Goal: Find specific page/section: Locate item on page

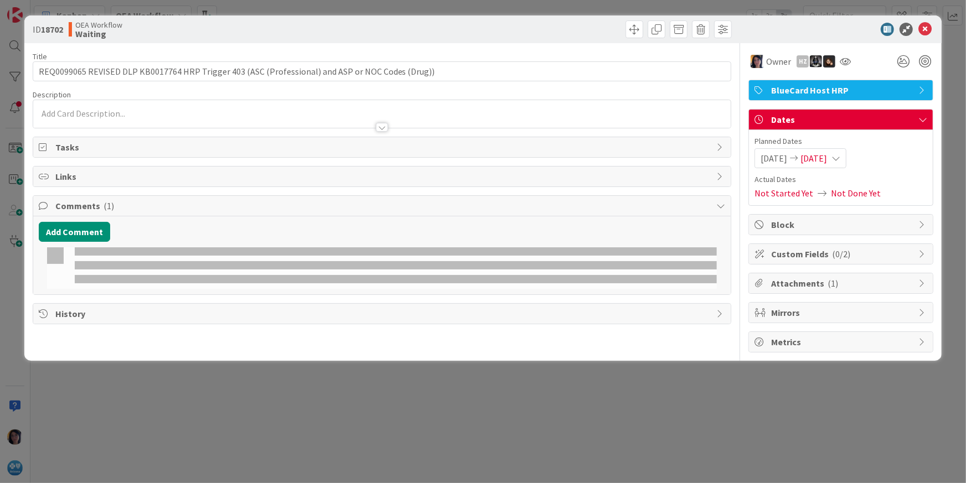
click at [9, 44] on div "ID 18702 OEA Workflow Waiting Title 97 / 128 REQ0099065 REVISED DLP KB0017764 H…" at bounding box center [483, 241] width 966 height 483
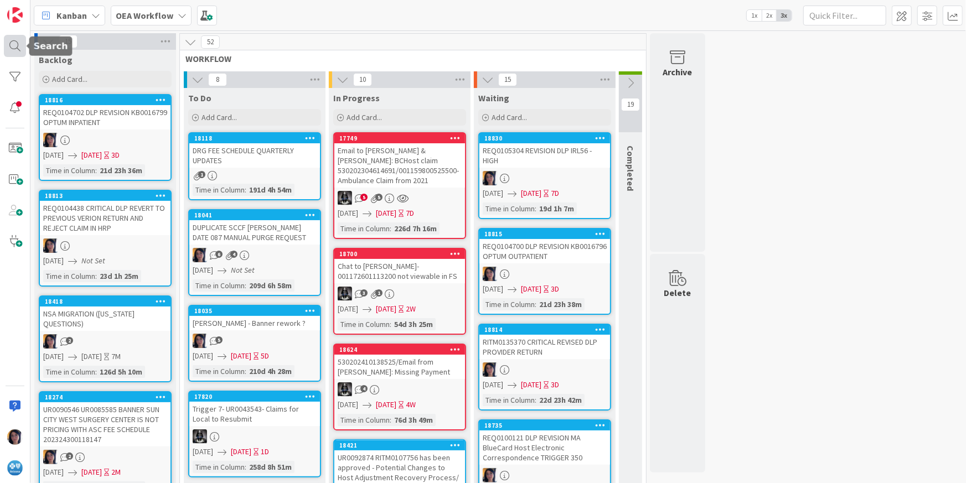
click at [17, 48] on div at bounding box center [15, 46] width 22 height 22
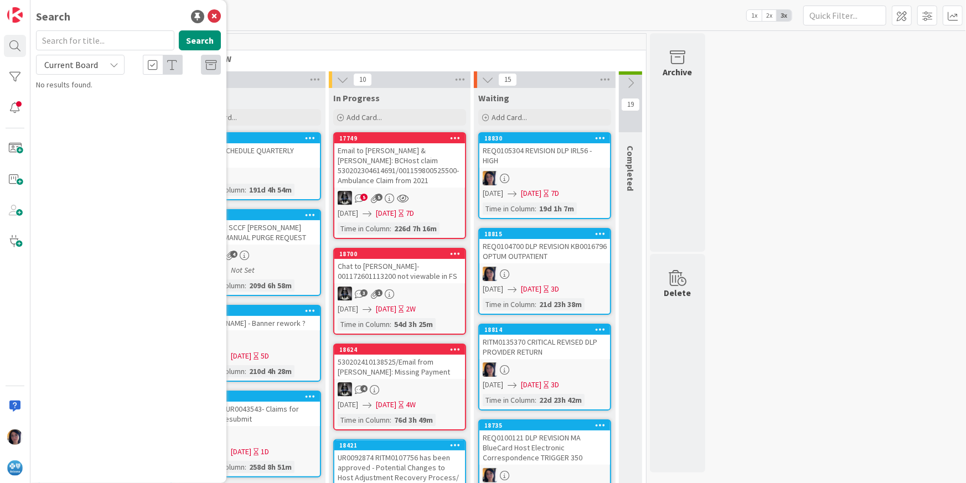
click at [56, 43] on input "text" at bounding box center [105, 40] width 138 height 20
type input "migration"
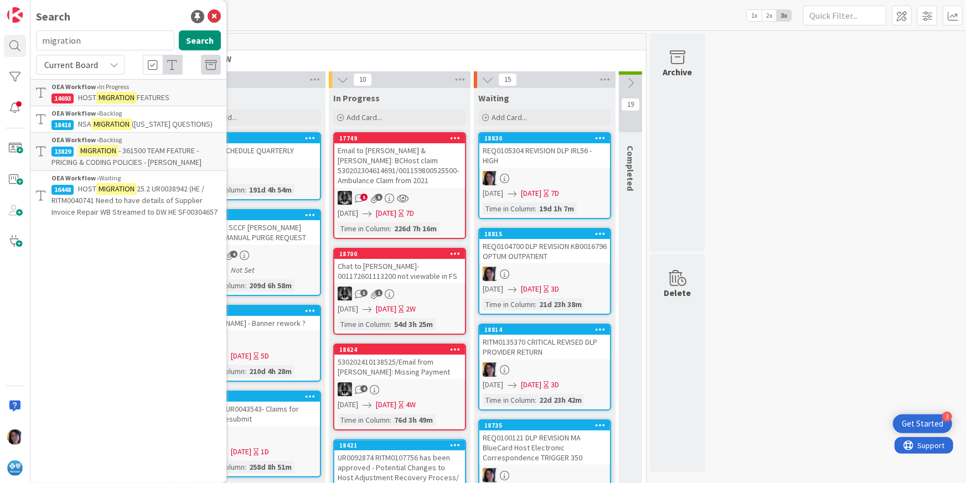
click at [95, 93] on span "HOST" at bounding box center [87, 97] width 18 height 10
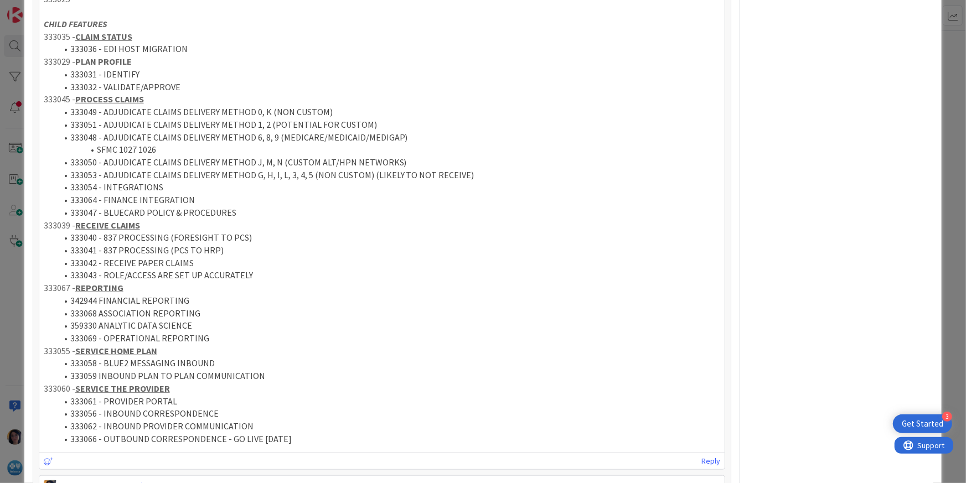
scroll to position [623, 0]
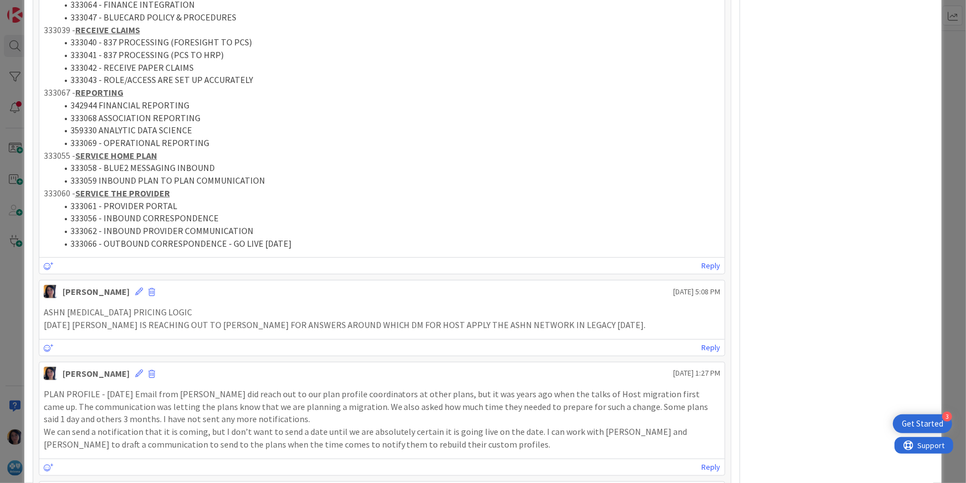
click at [81, 241] on li "333066 - OUTBOUND CORRESPONDENCE - GO LIVE [DATE]" at bounding box center [389, 244] width 664 height 13
copy li "333066"
